Goal: Task Accomplishment & Management: Manage account settings

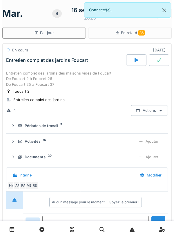
scroll to position [230, 0]
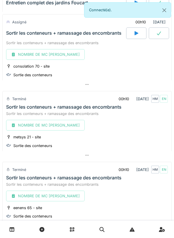
click at [11, 232] on icon at bounding box center [12, 229] width 5 height 5
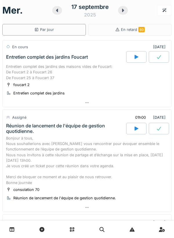
scroll to position [2, 0]
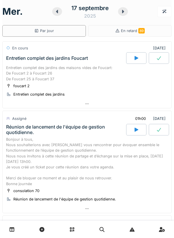
click at [133, 58] on div at bounding box center [136, 58] width 20 height 12
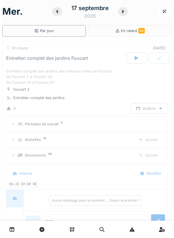
scroll to position [20, 0]
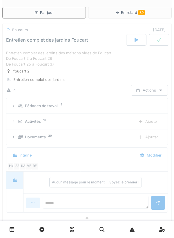
click at [138, 41] on icon at bounding box center [136, 40] width 6 height 5
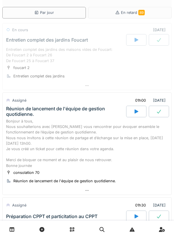
click at [142, 43] on div at bounding box center [136, 40] width 20 height 12
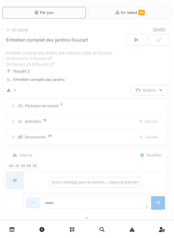
click at [16, 229] on link at bounding box center [12, 230] width 15 height 14
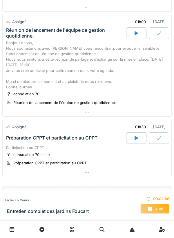
scroll to position [110, 0]
